Goal: Check status: Check status

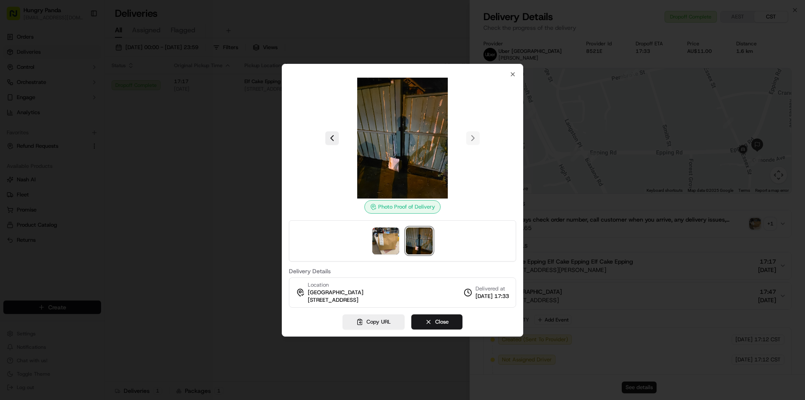
click at [268, 149] on div at bounding box center [402, 200] width 805 height 400
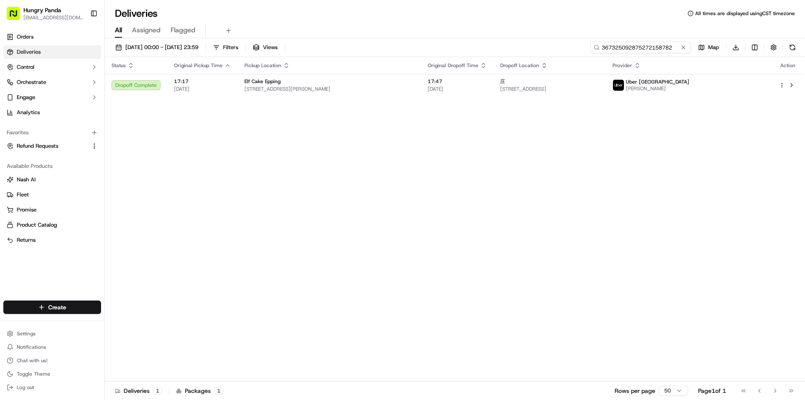
click at [634, 45] on input "367325092875272158782" at bounding box center [640, 48] width 101 height 12
click at [634, 44] on input "367325092875272158782" at bounding box center [640, 48] width 101 height 12
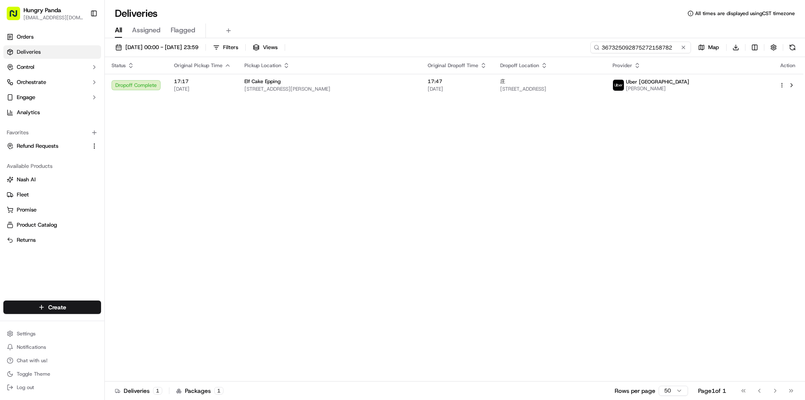
click at [629, 51] on input "367325092875272158782" at bounding box center [640, 48] width 101 height 12
paste input "2677265828256784511876"
type input "2677265828256784511876"
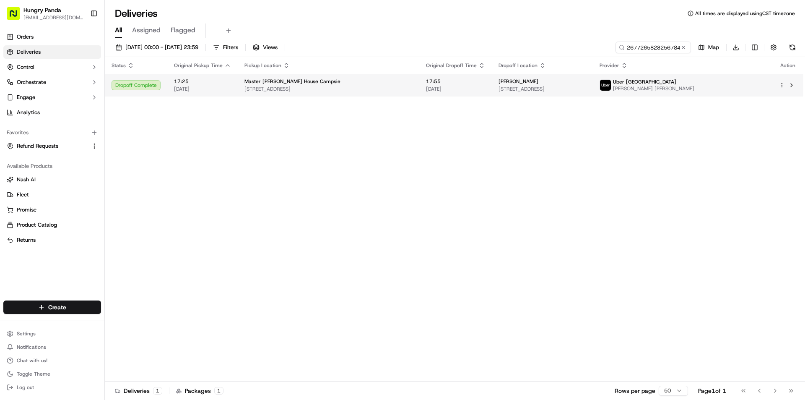
click at [586, 90] on span "[STREET_ADDRESS]" at bounding box center [542, 89] width 88 height 7
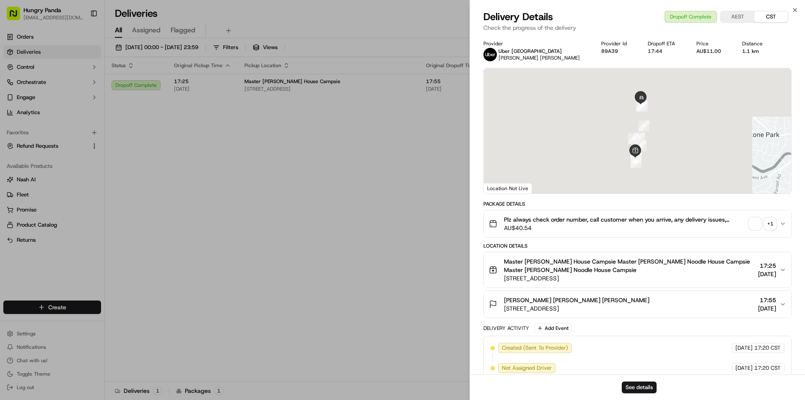
click at [763, 225] on button "+ 1" at bounding box center [762, 224] width 27 height 12
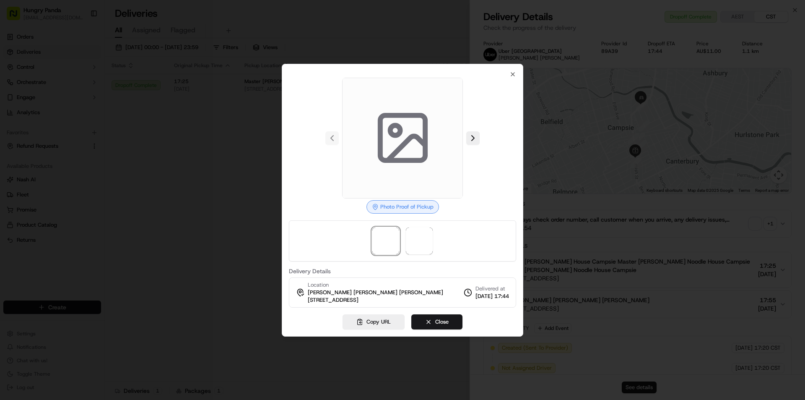
click at [438, 237] on div at bounding box center [402, 240] width 227 height 41
click at [425, 237] on span at bounding box center [419, 240] width 27 height 27
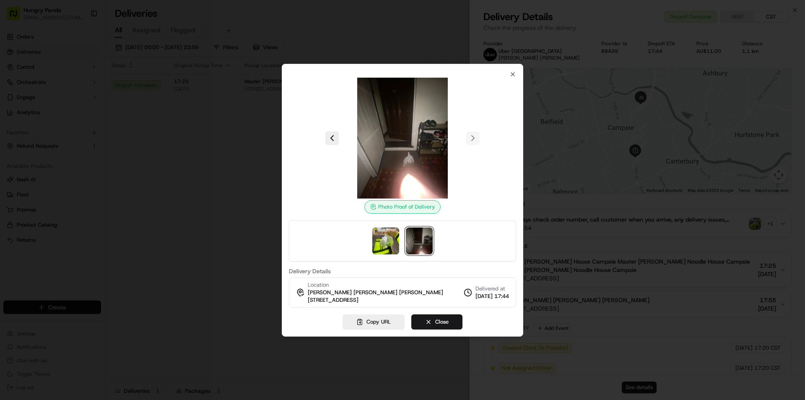
click at [273, 184] on div at bounding box center [402, 200] width 805 height 400
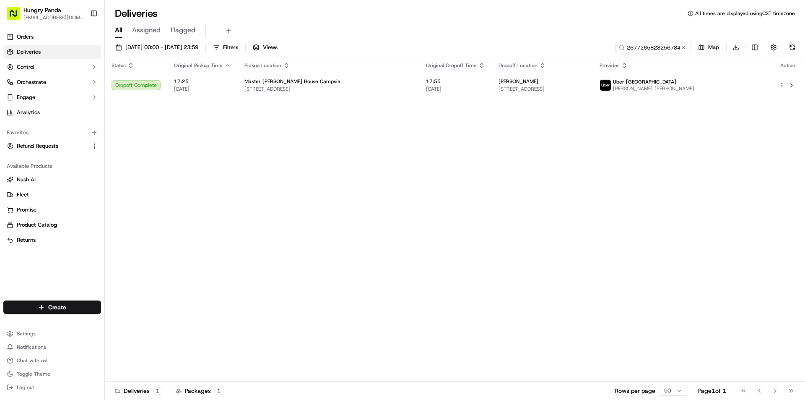
click at [380, 155] on div "Status Original Pickup Time Pickup Location Original Dropoff Time Dropoff Locat…" at bounding box center [454, 219] width 698 height 324
click at [653, 42] on input "2677265828256784511876" at bounding box center [640, 48] width 101 height 12
paste input "087821899865871831684"
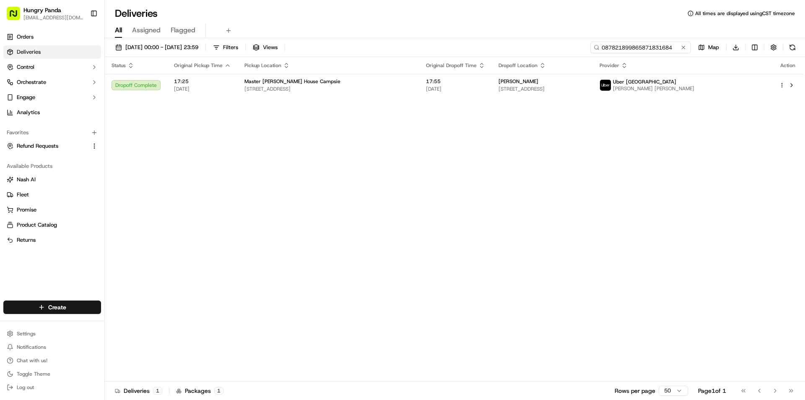
type input "087821899865871831684"
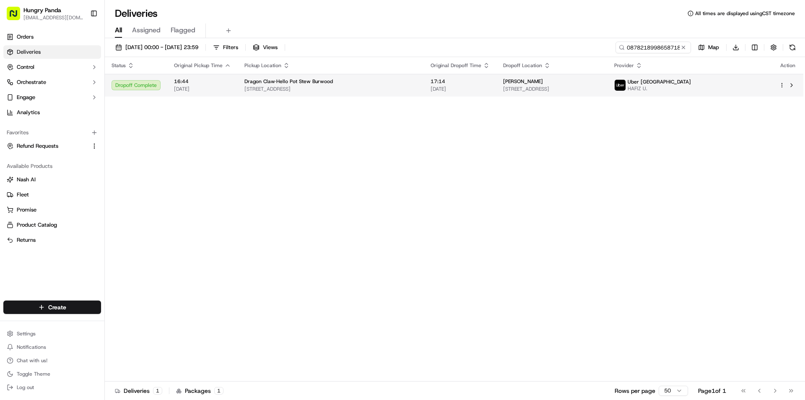
click at [522, 88] on span "[STREET_ADDRESS]" at bounding box center [552, 89] width 98 height 7
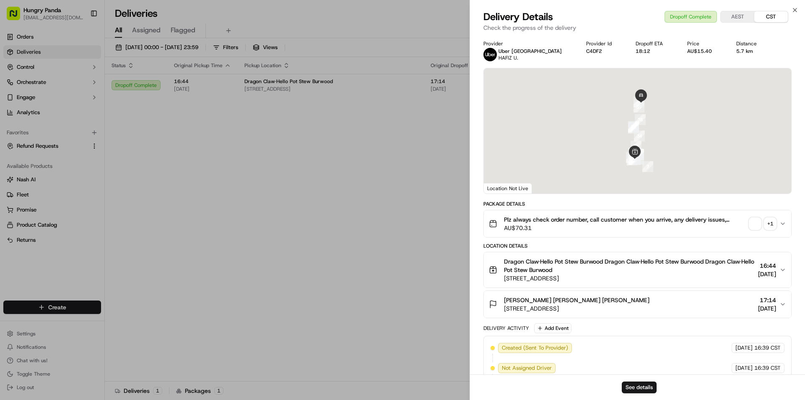
click at [766, 223] on div "+ 1" at bounding box center [770, 224] width 12 height 12
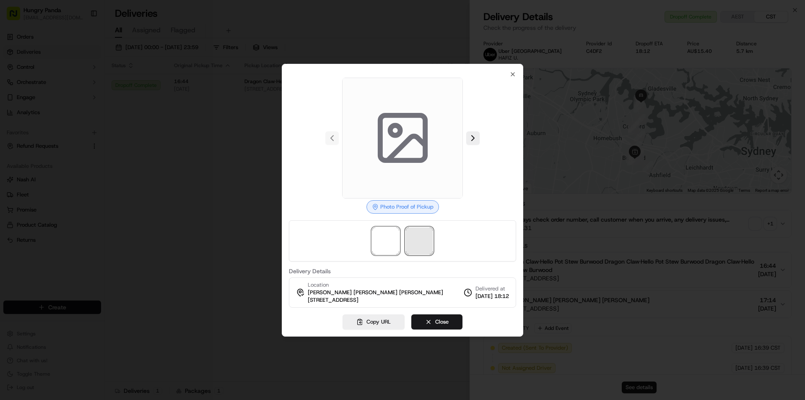
click at [431, 238] on span at bounding box center [419, 240] width 27 height 27
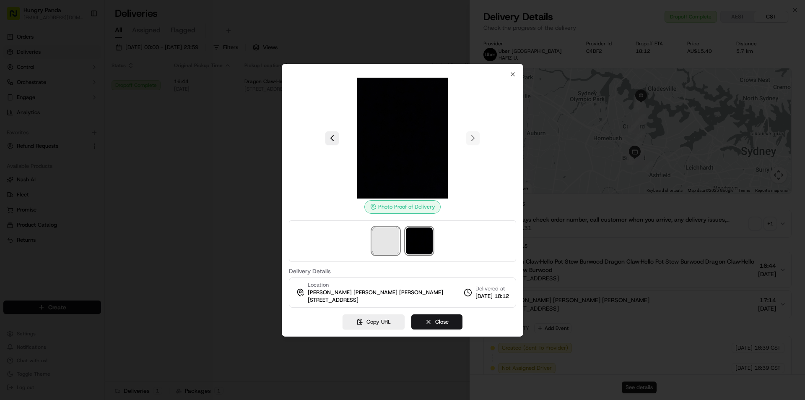
click at [388, 239] on span at bounding box center [385, 240] width 27 height 27
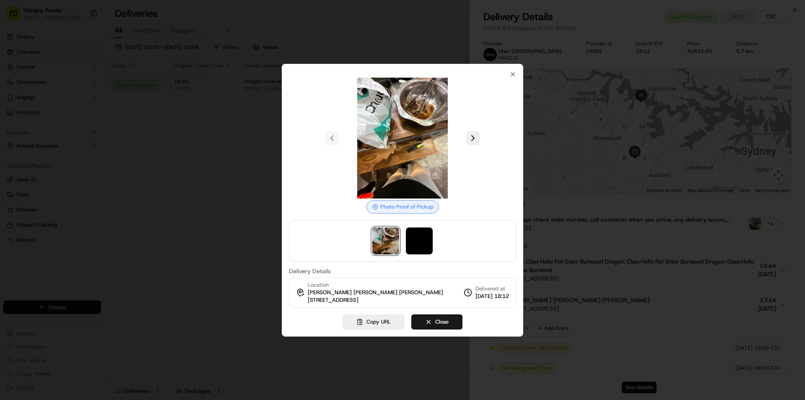
click at [398, 240] on img at bounding box center [385, 240] width 27 height 27
click at [389, 238] on img at bounding box center [385, 240] width 27 height 27
click at [408, 238] on img at bounding box center [419, 240] width 27 height 27
click at [165, 245] on div at bounding box center [402, 200] width 805 height 400
